Goal: Book appointment/travel/reservation

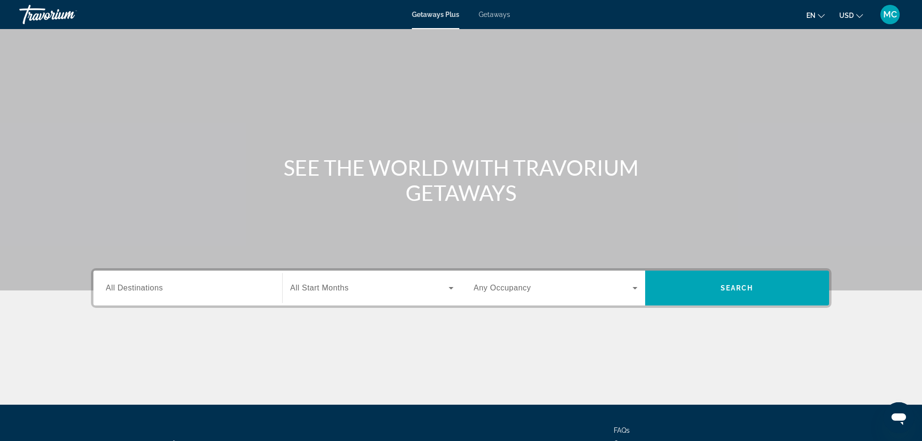
click at [157, 289] on span "All Destinations" at bounding box center [134, 288] width 57 height 8
click at [157, 289] on input "Destination All Destinations" at bounding box center [188, 289] width 164 height 12
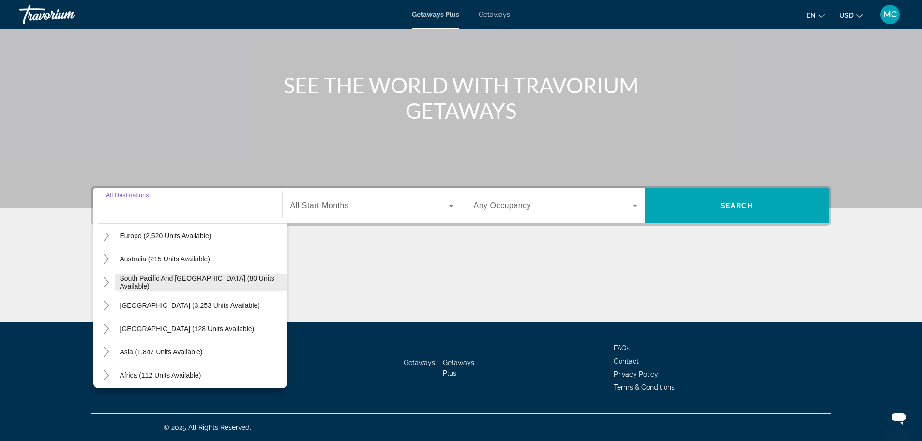
scroll to position [145, 0]
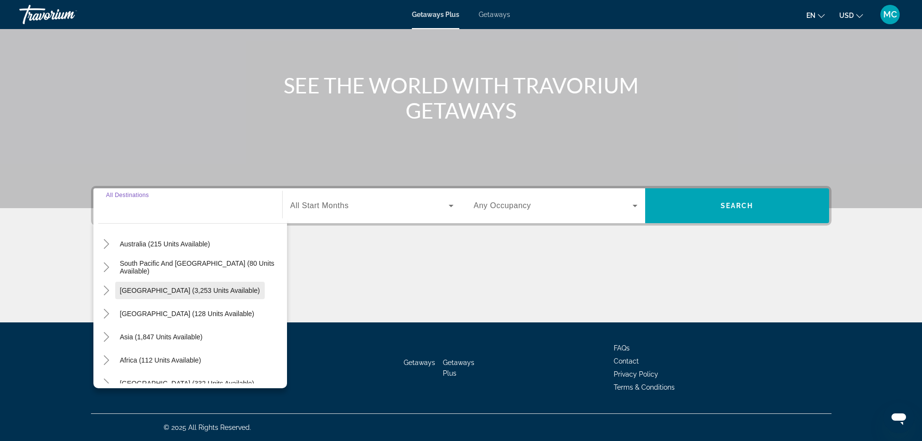
click at [189, 290] on span "[GEOGRAPHIC_DATA] (3,253 units available)" at bounding box center [190, 291] width 140 height 8
type input "**********"
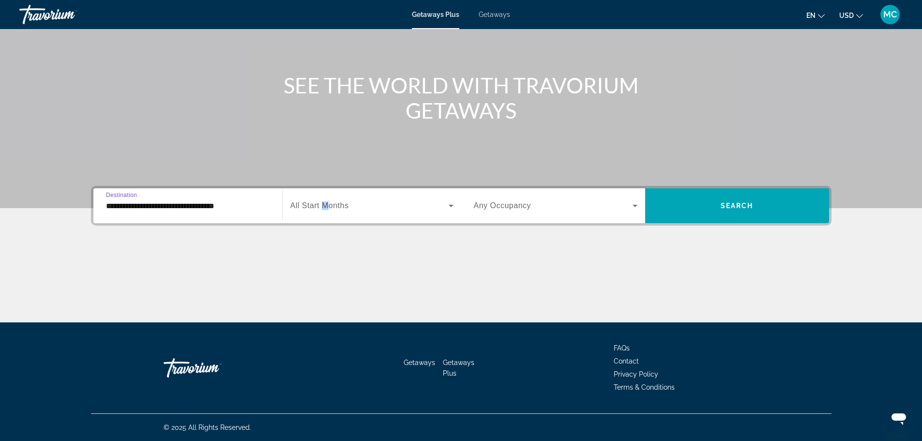
click at [325, 205] on span "All Start Months" at bounding box center [319, 205] width 59 height 8
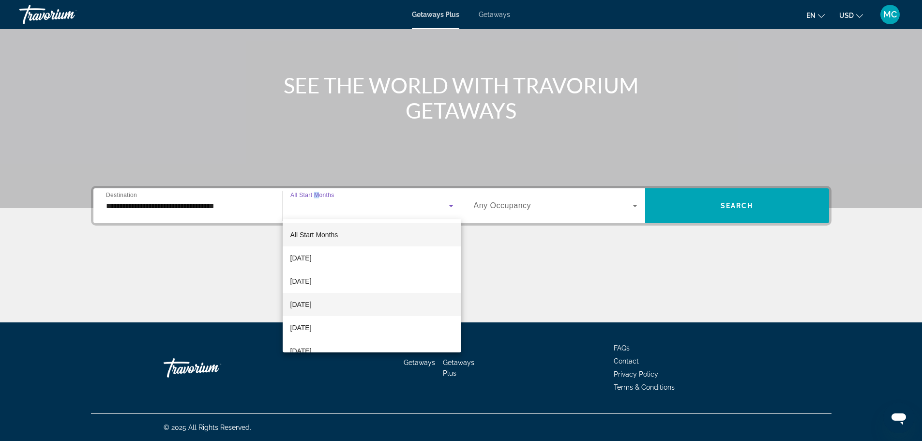
click at [312, 304] on span "[DATE]" at bounding box center [300, 305] width 21 height 12
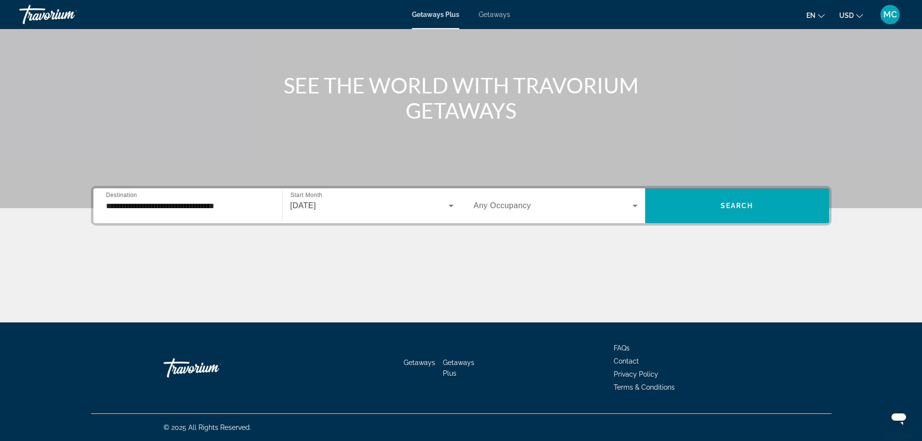
click at [509, 205] on span "Any Occupancy" at bounding box center [503, 205] width 58 height 8
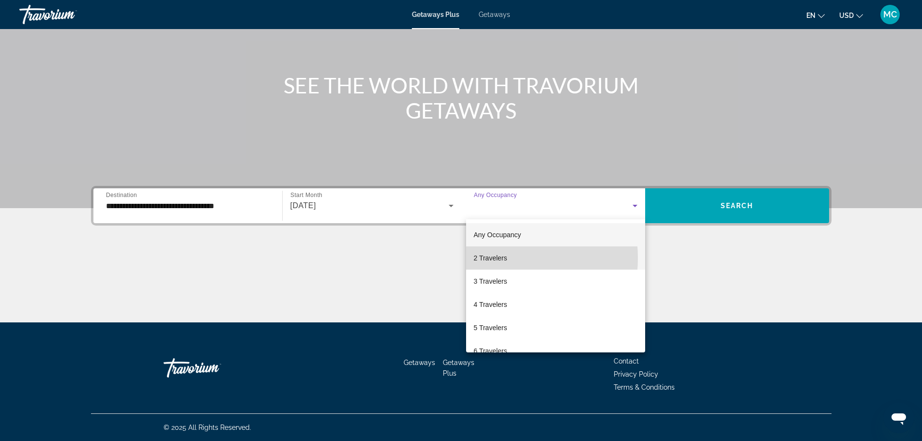
click at [493, 258] on span "2 Travelers" at bounding box center [490, 258] width 33 height 12
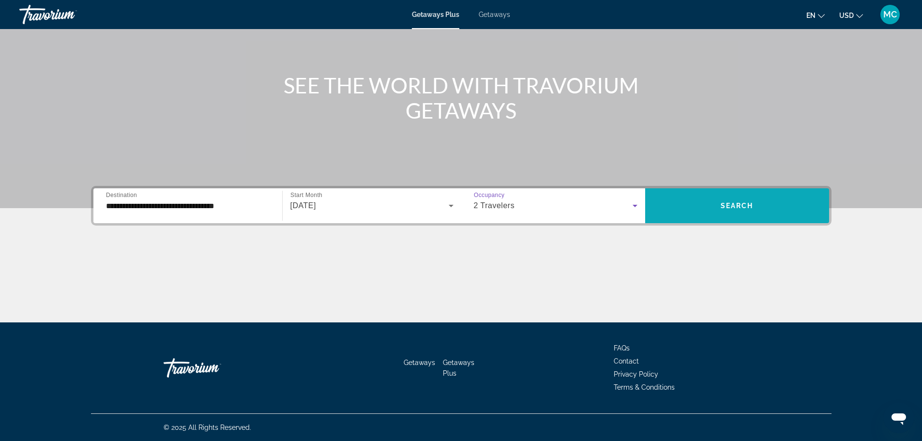
click at [710, 209] on span "Search widget" at bounding box center [737, 205] width 184 height 23
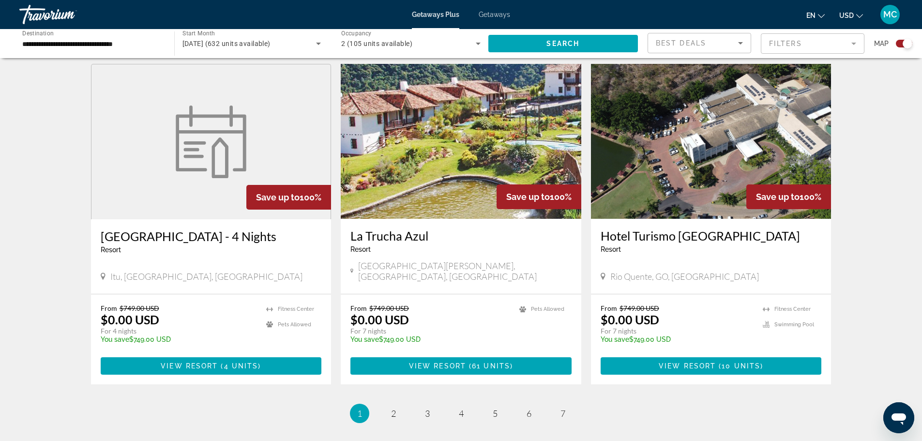
scroll to position [1355, 0]
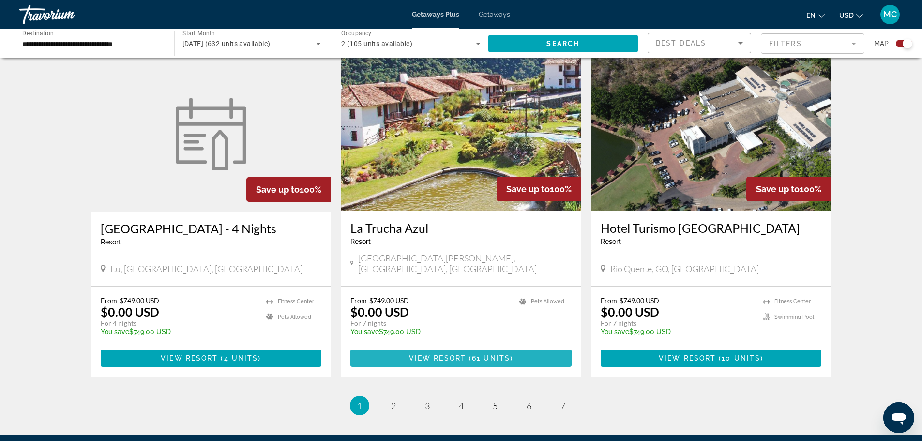
click at [441, 354] on span "View Resort" at bounding box center [437, 358] width 57 height 8
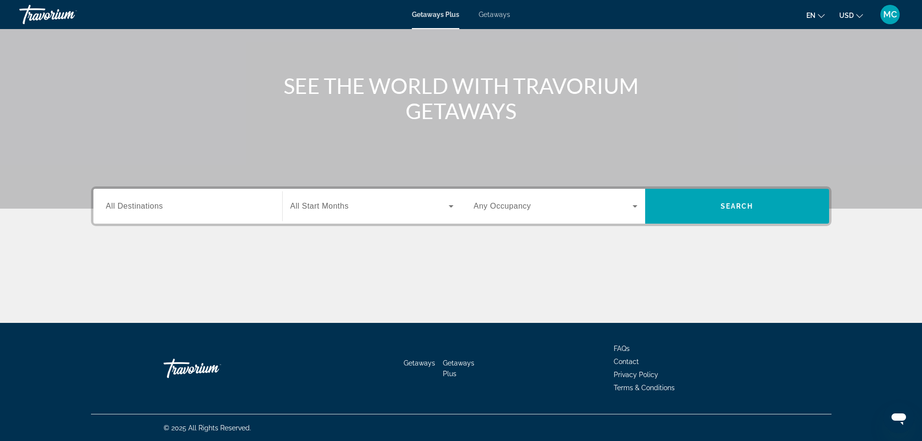
scroll to position [82, 0]
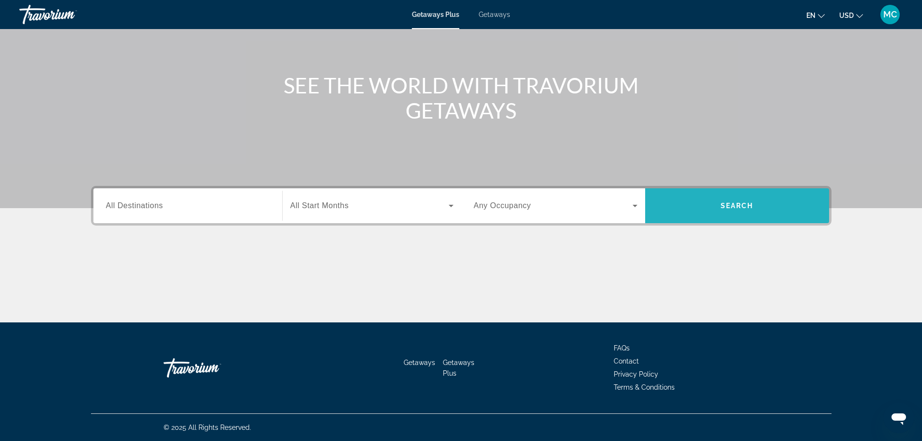
click at [751, 211] on span "Search widget" at bounding box center [737, 205] width 184 height 23
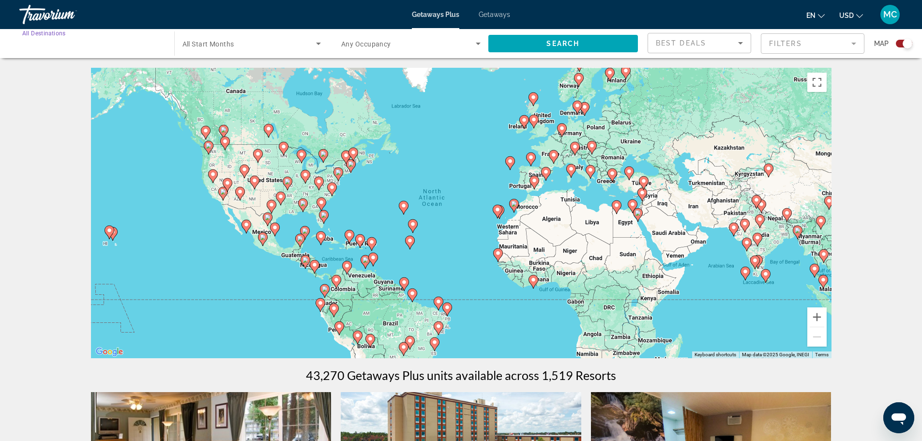
click at [95, 47] on input "Destination All Destinations" at bounding box center [91, 44] width 139 height 12
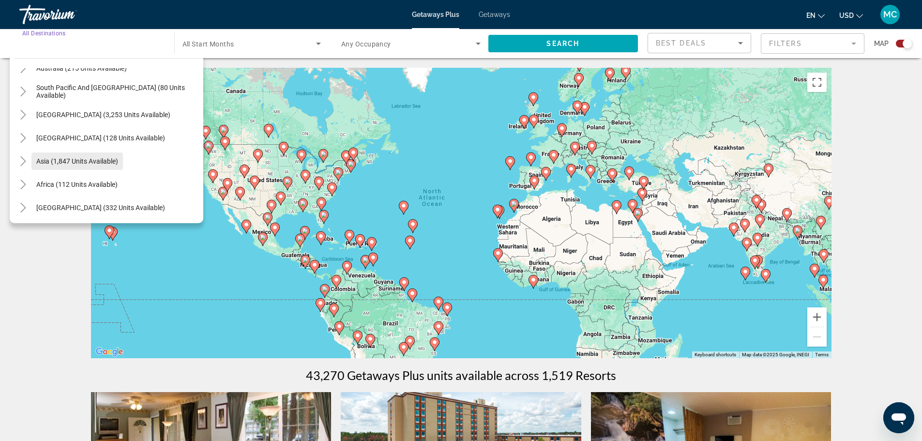
scroll to position [157, 0]
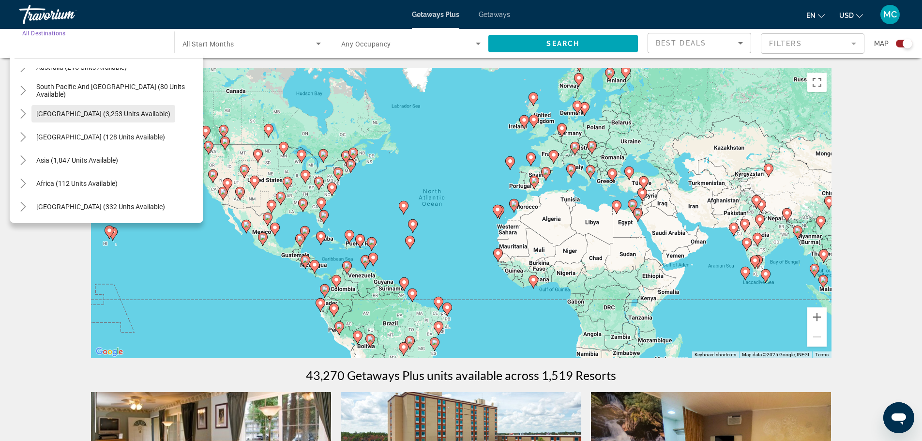
click at [110, 112] on span "[GEOGRAPHIC_DATA] (3,253 units available)" at bounding box center [103, 114] width 134 height 8
type input "**********"
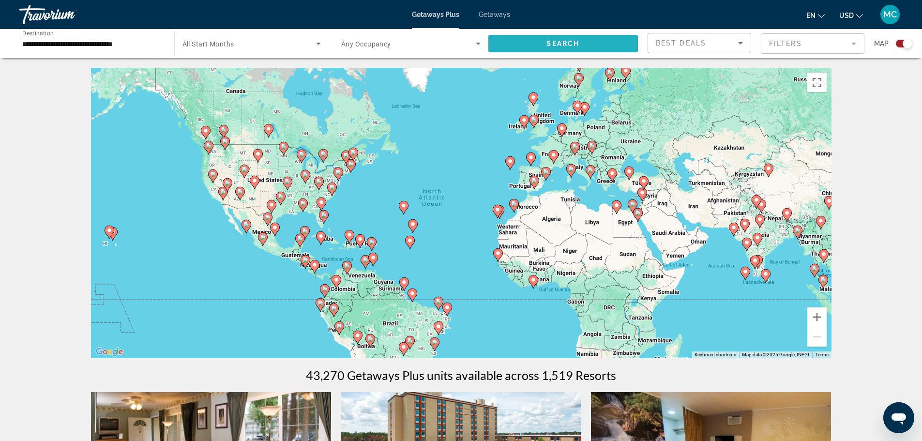
click at [536, 45] on span "Search widget" at bounding box center [563, 43] width 150 height 23
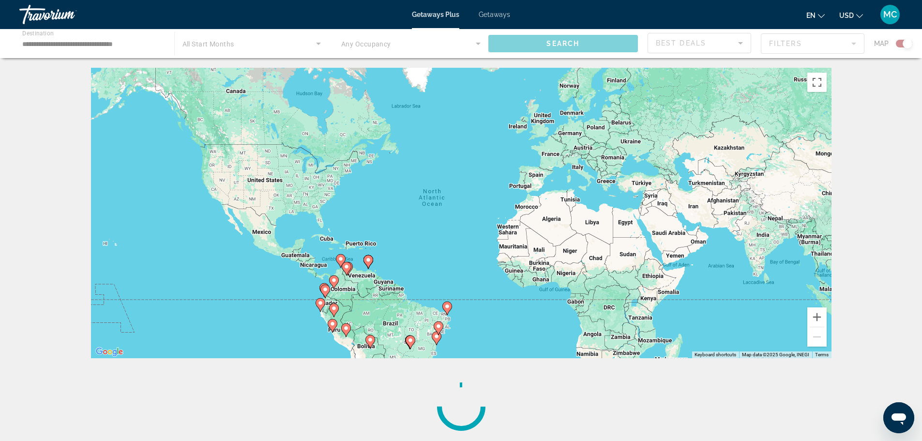
click at [382, 48] on div "Main content" at bounding box center [461, 43] width 922 height 29
